Goal: Use online tool/utility: Utilize a website feature to perform a specific function

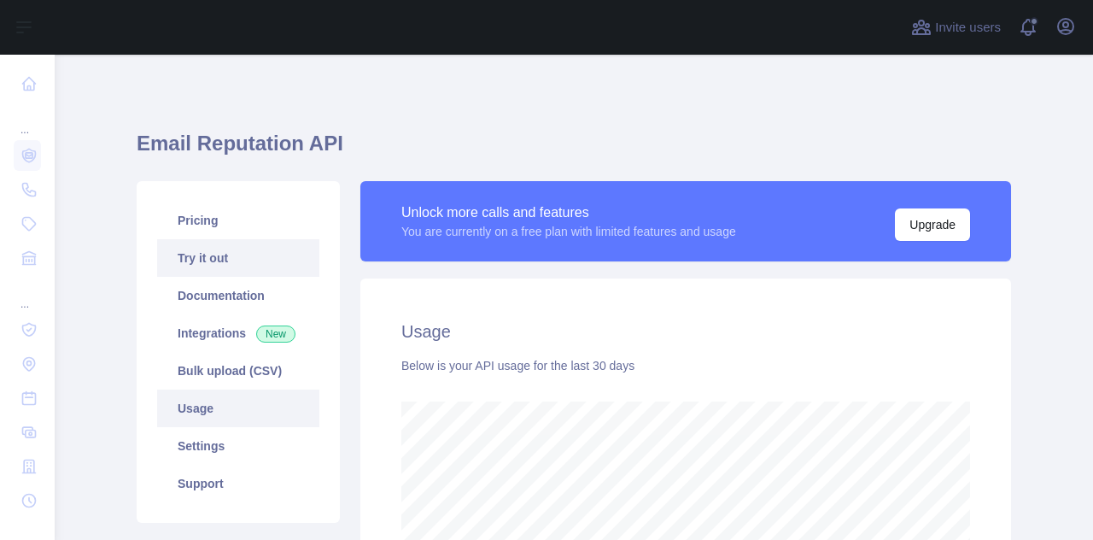
click at [227, 248] on link "Try it out" at bounding box center [238, 258] width 162 height 38
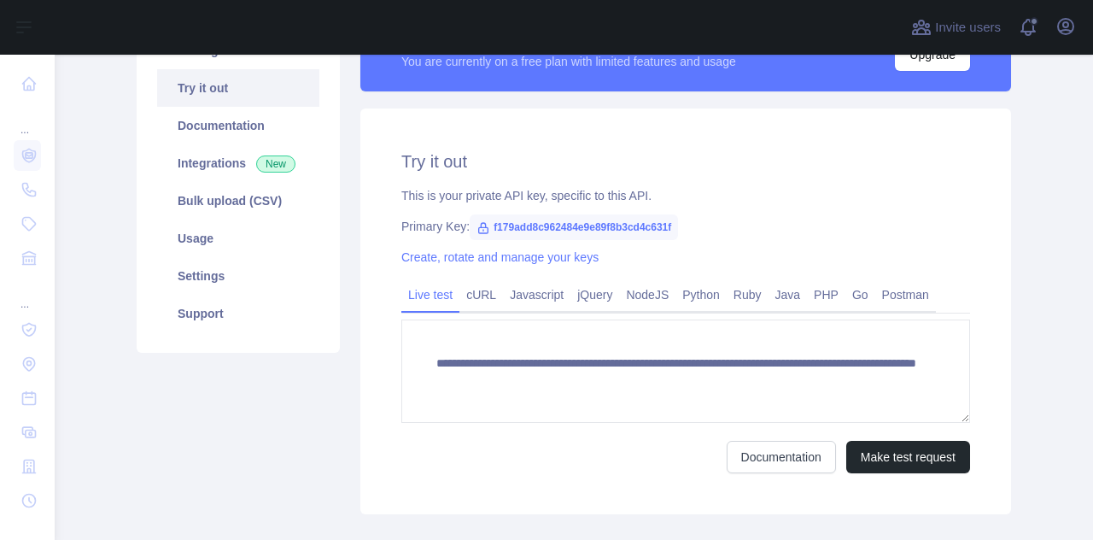
scroll to position [171, 0]
click at [476, 300] on link "cURL" at bounding box center [481, 293] width 44 height 27
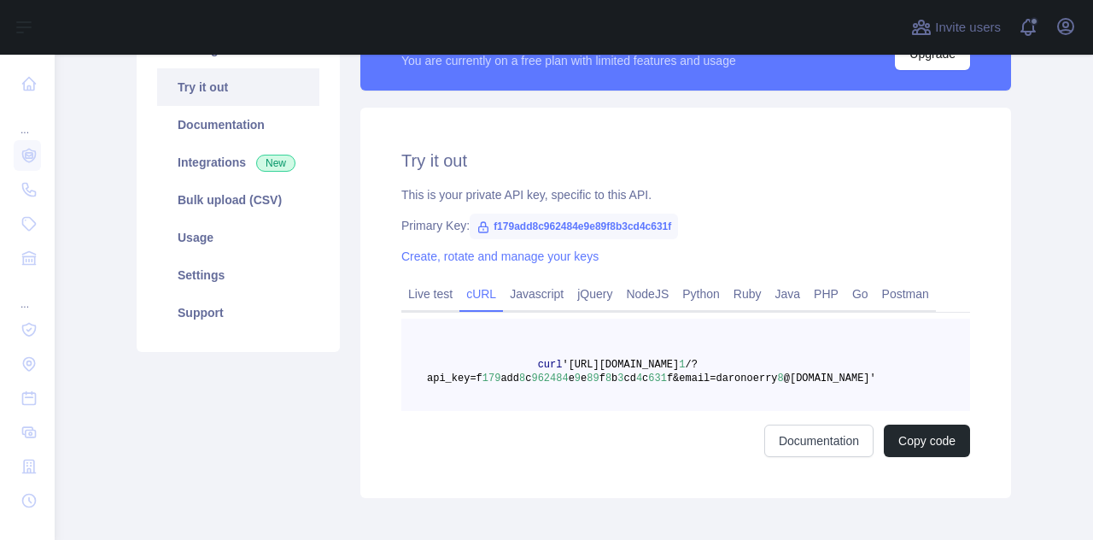
scroll to position [0, 0]
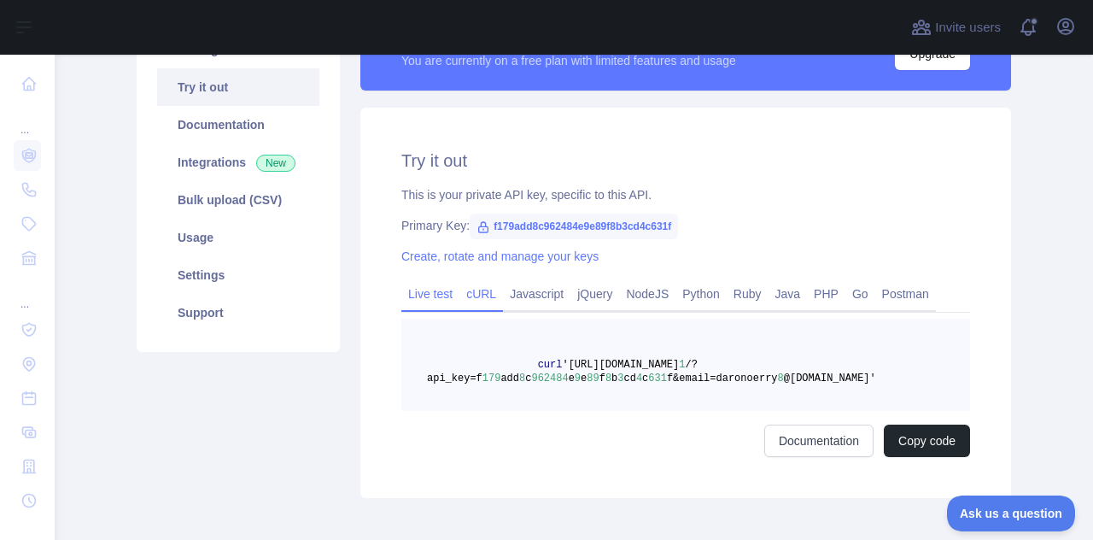
click at [436, 288] on link "Live test" at bounding box center [430, 293] width 58 height 27
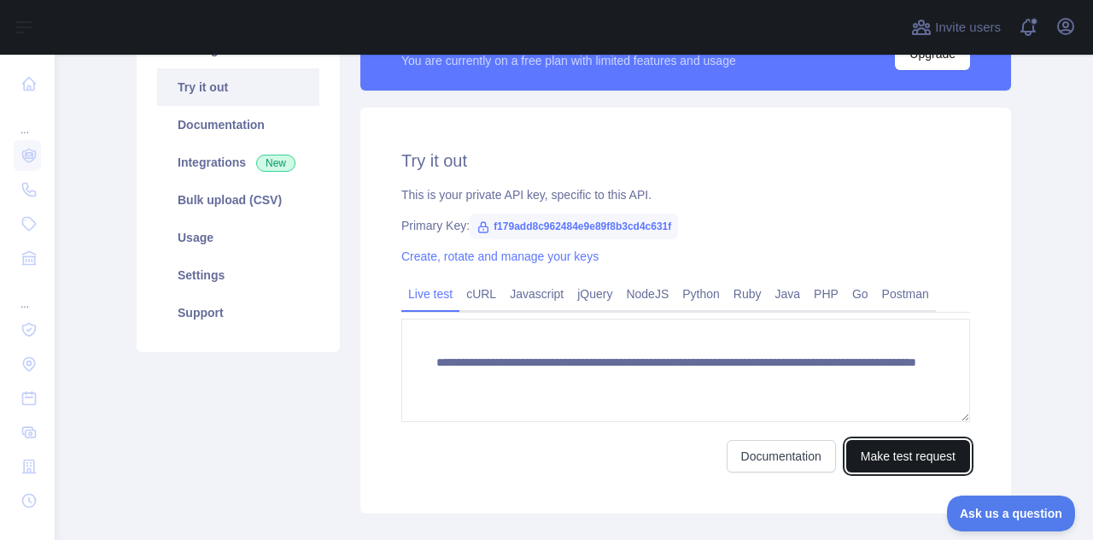
click at [875, 455] on button "Make test request" at bounding box center [908, 456] width 124 height 32
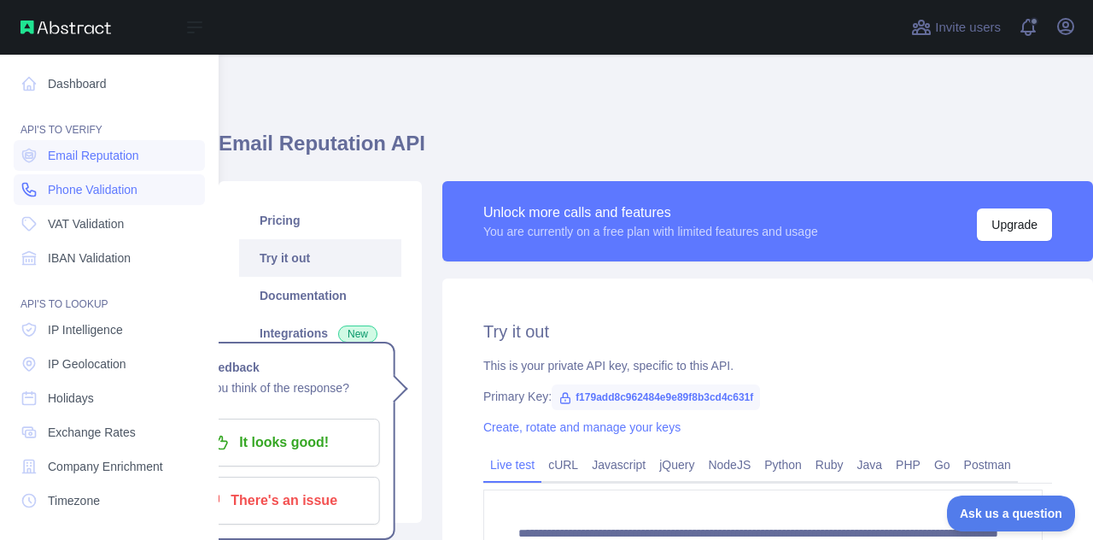
click at [33, 185] on icon at bounding box center [28, 189] width 17 height 17
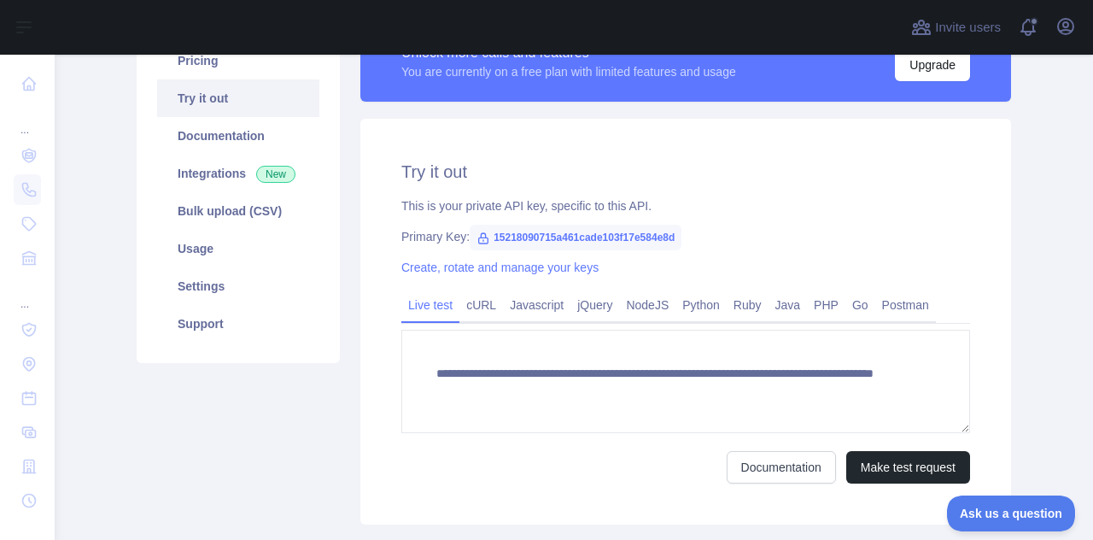
scroll to position [270, 0]
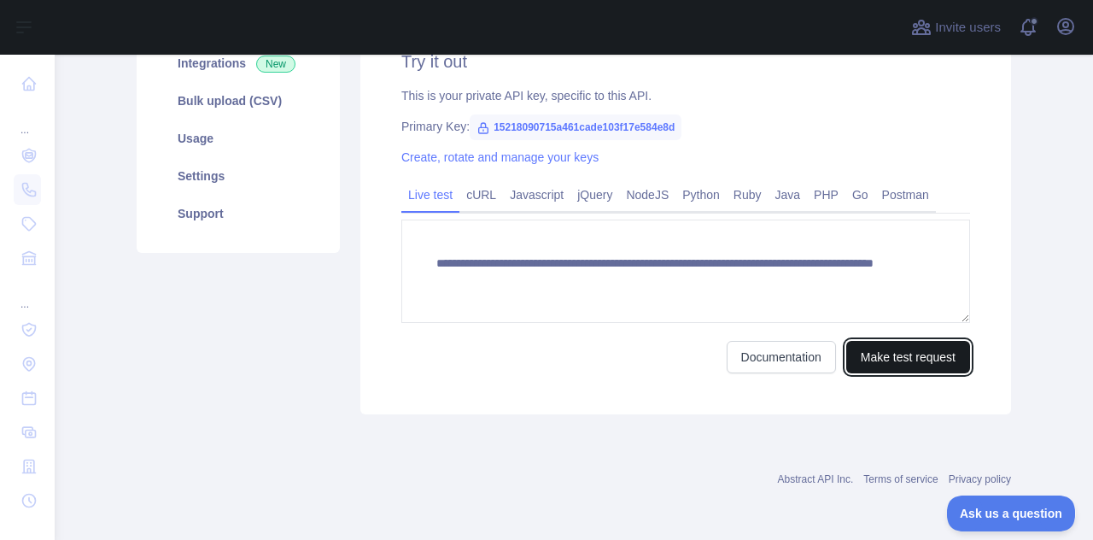
click at [881, 368] on button "Make test request" at bounding box center [908, 357] width 124 height 32
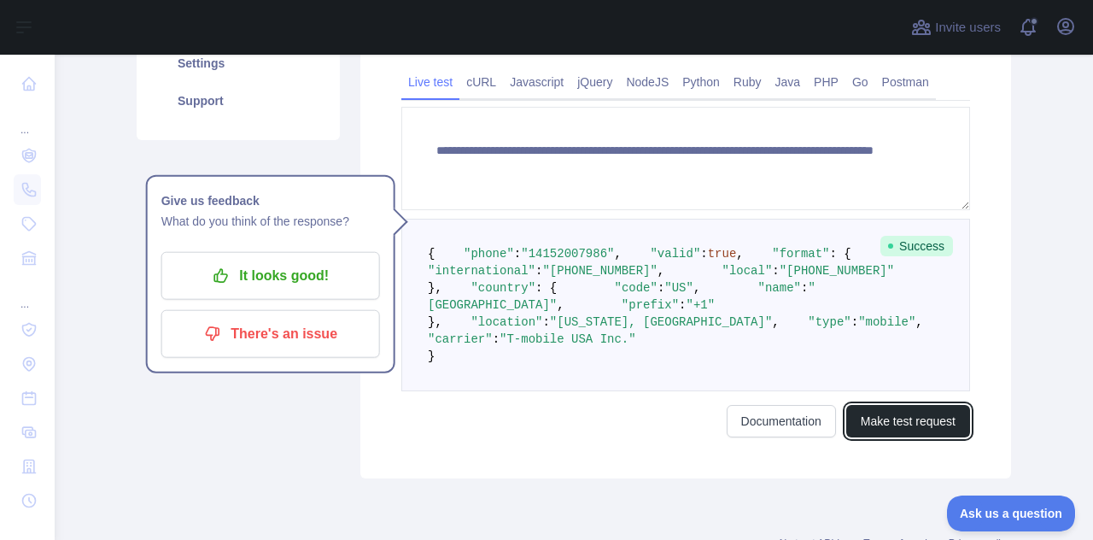
scroll to position [172, 0]
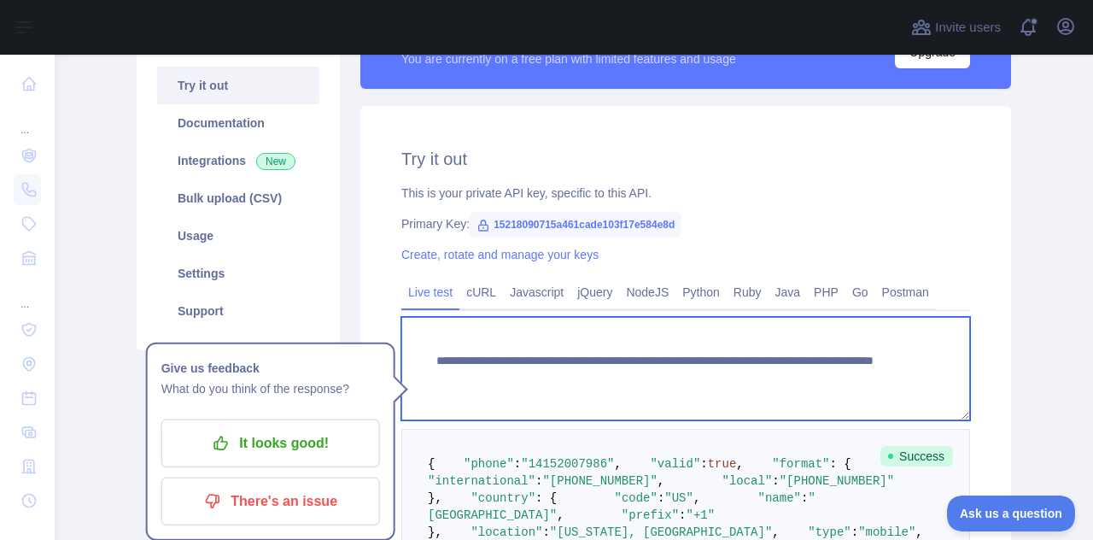
drag, startPoint x: 423, startPoint y: 361, endPoint x: 664, endPoint y: 351, distance: 241.9
click at [664, 351] on textarea "**********" at bounding box center [685, 368] width 569 height 103
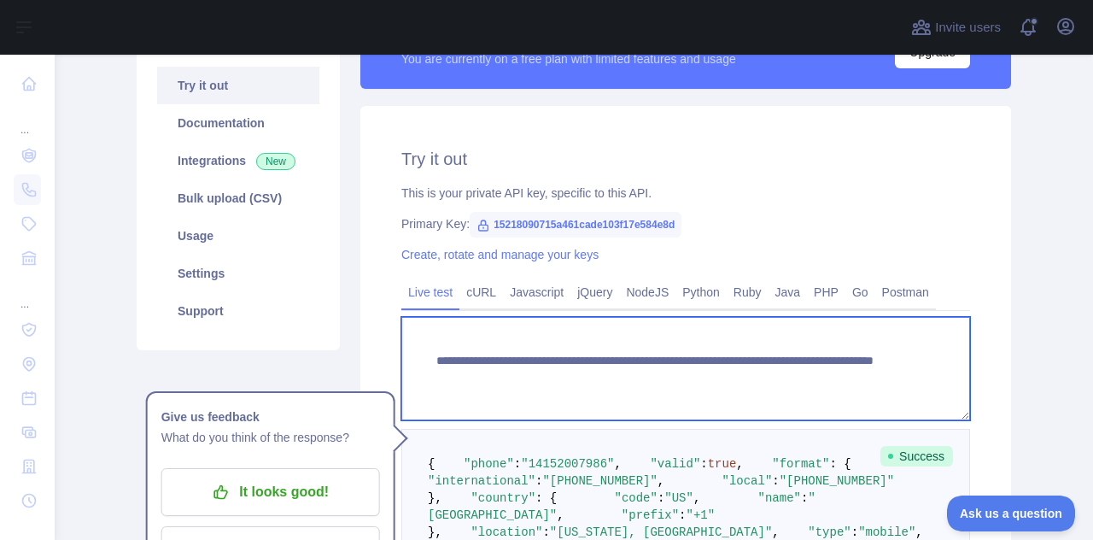
scroll to position [258, 0]
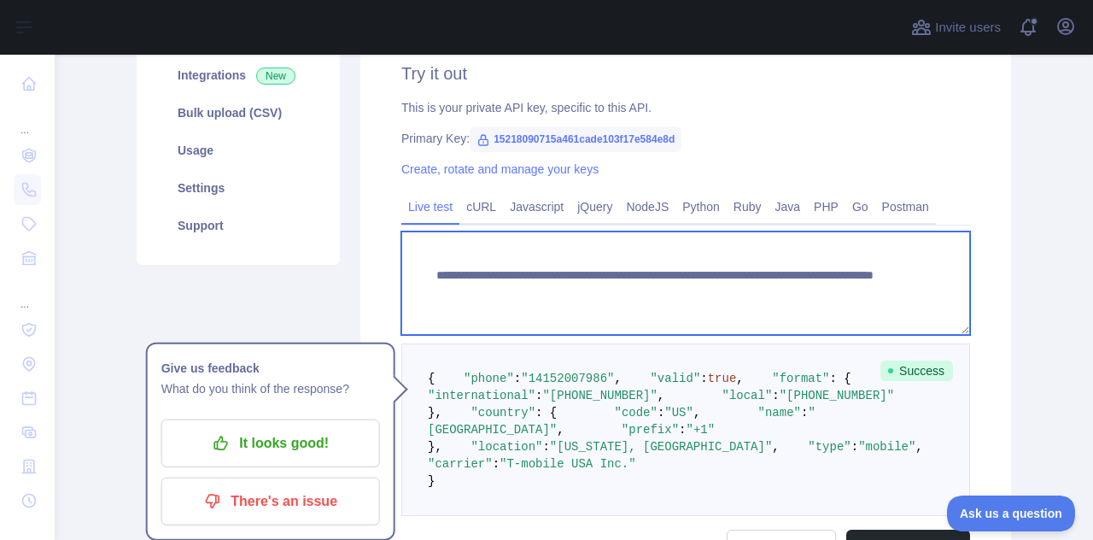
drag, startPoint x: 468, startPoint y: 290, endPoint x: 431, endPoint y: 298, distance: 37.5
click at [431, 298] on textarea "**********" at bounding box center [685, 282] width 569 height 103
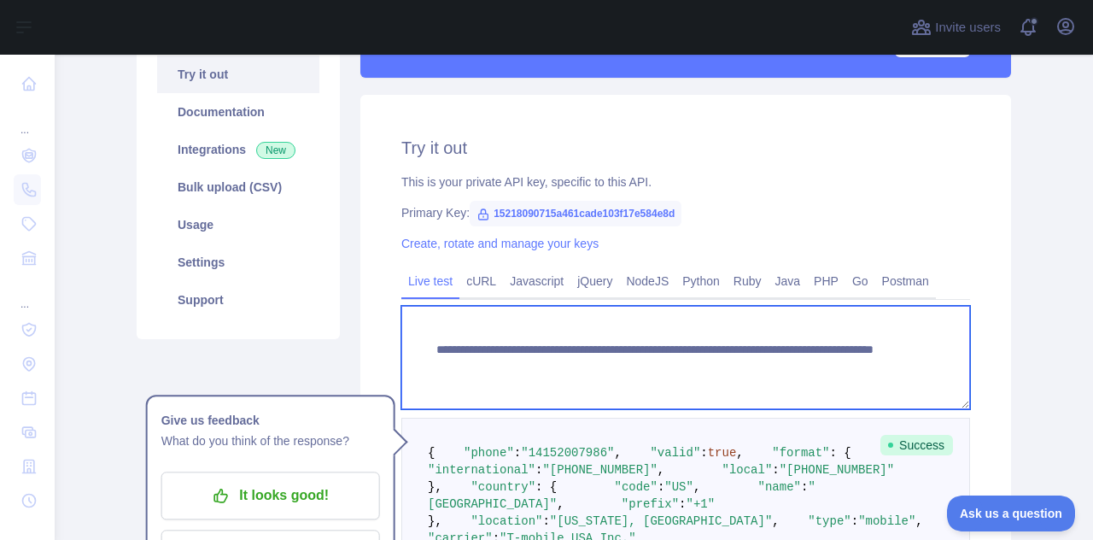
scroll to position [172, 0]
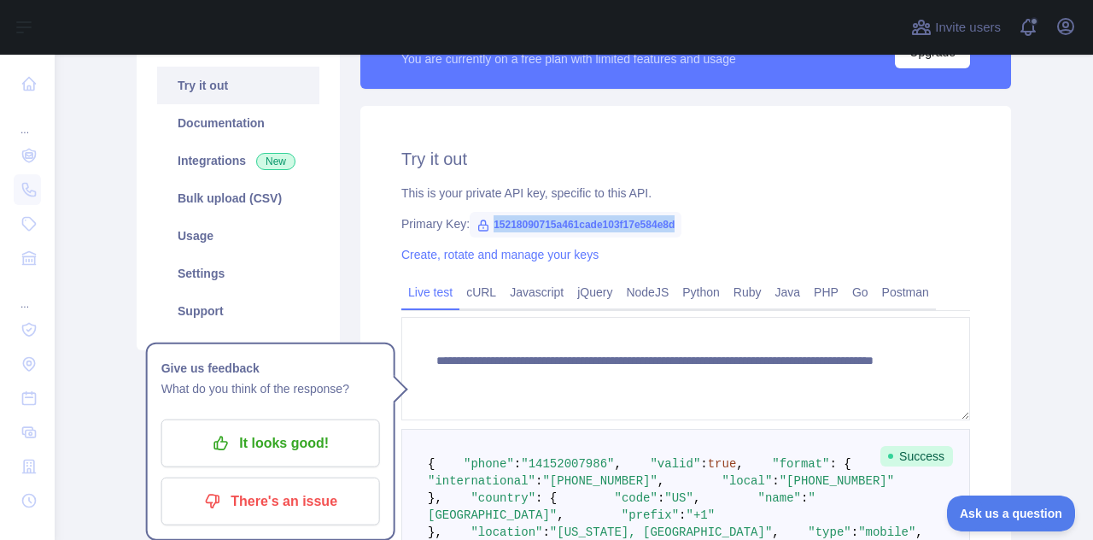
drag, startPoint x: 484, startPoint y: 221, endPoint x: 670, endPoint y: 220, distance: 186.1
click at [670, 220] on span "15218090715a461cade103f17e584e8d" at bounding box center [576, 225] width 212 height 26
copy span "15218090715a461cade103f17e584e8d"
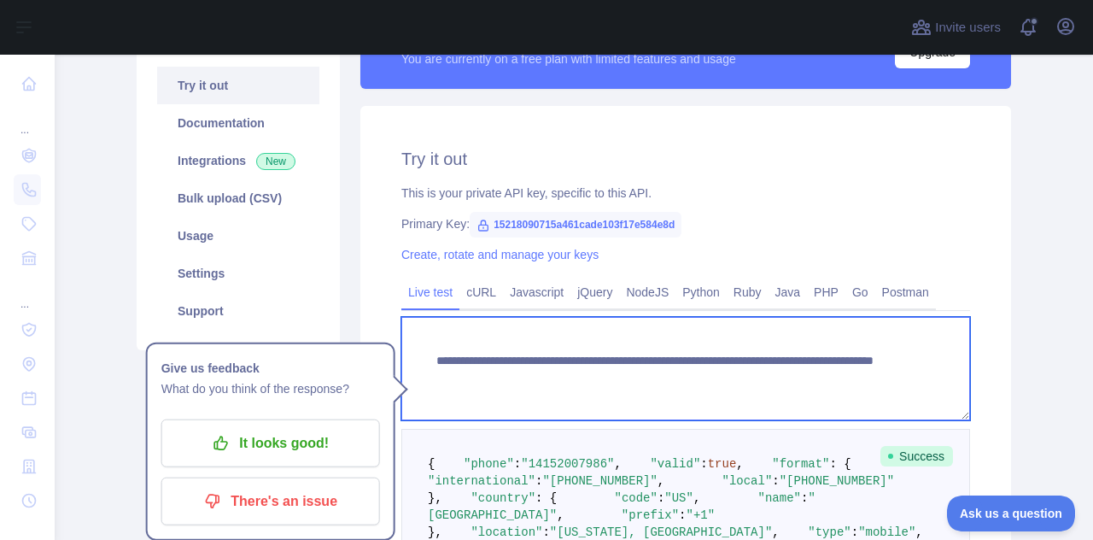
drag, startPoint x: 476, startPoint y: 378, endPoint x: 804, endPoint y: 378, distance: 327.9
click at [804, 378] on textarea "**********" at bounding box center [685, 368] width 569 height 103
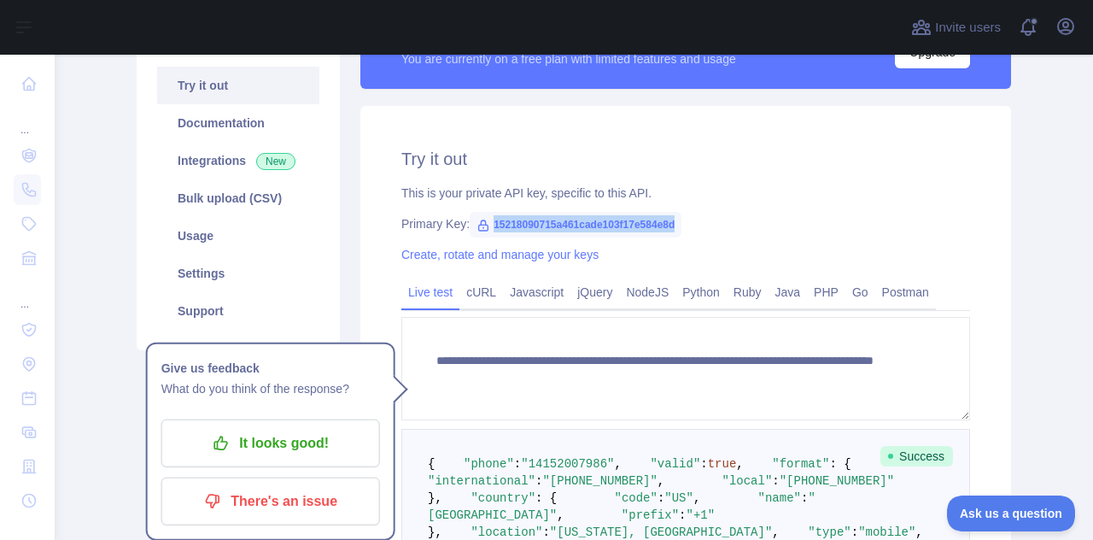
drag, startPoint x: 481, startPoint y: 217, endPoint x: 666, endPoint y: 228, distance: 185.6
click at [666, 228] on span "15218090715a461cade103f17e584e8d" at bounding box center [576, 225] width 212 height 26
copy span "15218090715a461cade103f17e584e8d"
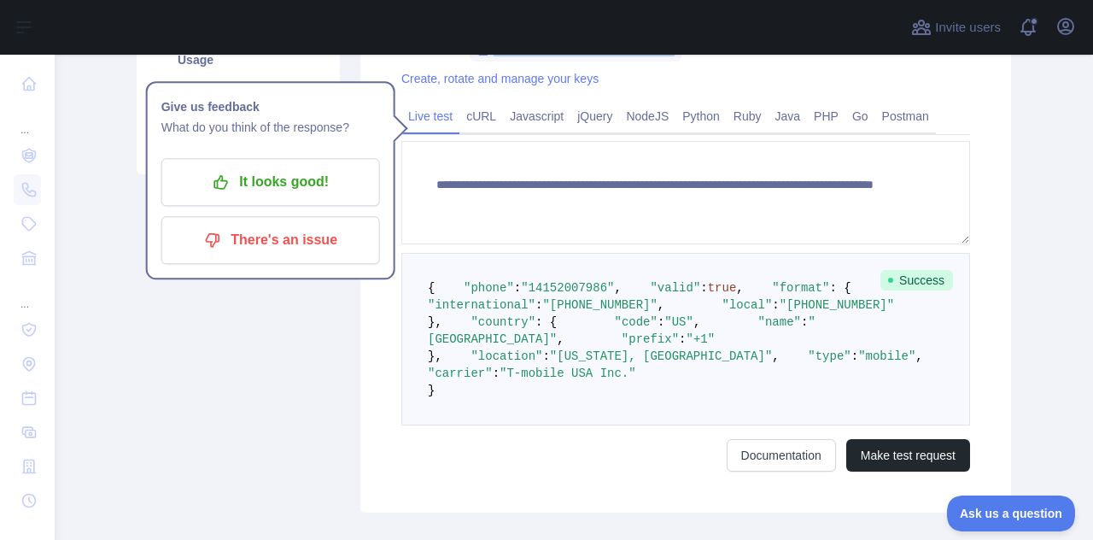
scroll to position [87, 0]
